Goal: Information Seeking & Learning: Understand process/instructions

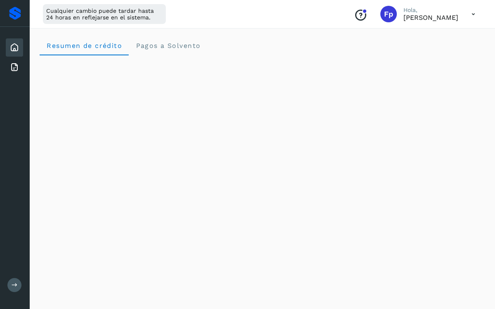
click at [473, 14] on icon at bounding box center [473, 14] width 17 height 17
click at [440, 37] on div "Documentación" at bounding box center [432, 37] width 98 height 16
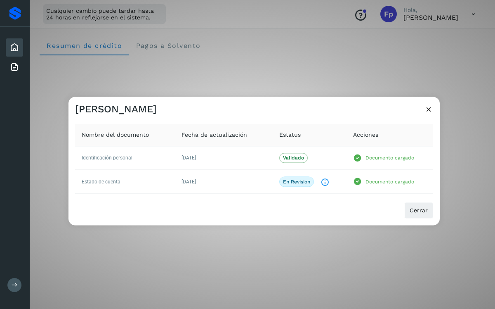
click at [429, 107] on icon at bounding box center [428, 109] width 9 height 9
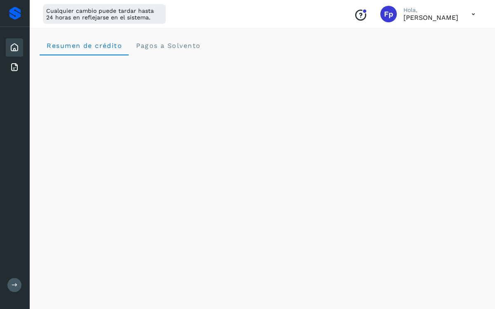
click at [474, 17] on icon at bounding box center [473, 14] width 17 height 17
click at [474, 17] on div at bounding box center [247, 154] width 495 height 309
click at [474, 17] on icon at bounding box center [473, 14] width 17 height 17
click at [436, 40] on div "Documentación" at bounding box center [432, 37] width 98 height 16
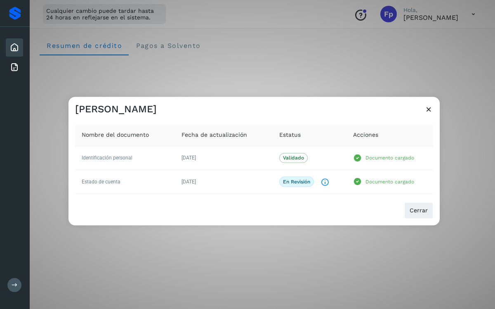
click at [430, 111] on icon at bounding box center [428, 109] width 9 height 9
